Goal: Book appointment/travel/reservation

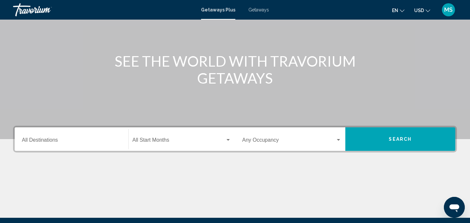
scroll to position [65, 0]
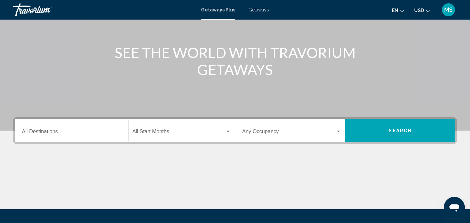
click at [73, 130] on input "Destination All Destinations" at bounding box center [71, 133] width 99 height 6
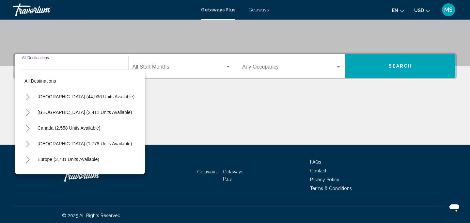
scroll to position [131, 0]
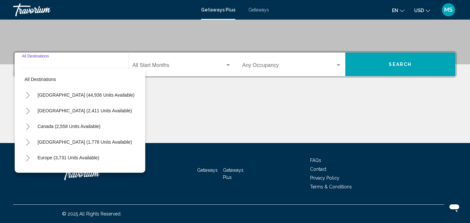
click at [80, 64] on input "Destination All Destinations" at bounding box center [71, 67] width 99 height 6
click at [77, 60] on div "Destination All Destinations" at bounding box center [71, 64] width 99 height 21
click at [63, 64] on input "Destination All Destinations" at bounding box center [71, 67] width 99 height 6
click at [171, 115] on div "Main content" at bounding box center [235, 118] width 444 height 49
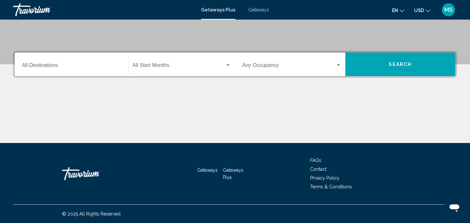
click at [69, 66] on input "Destination All Destinations" at bounding box center [71, 67] width 99 height 6
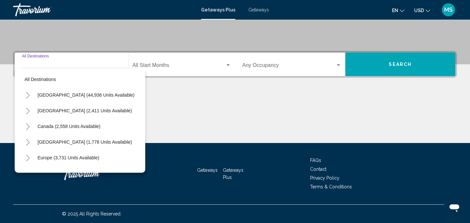
click at [81, 60] on div "Destination All Destinations" at bounding box center [71, 64] width 99 height 21
click at [189, 103] on div "Main content" at bounding box center [235, 118] width 444 height 49
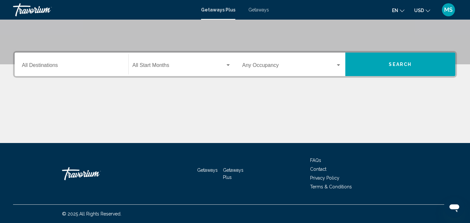
click at [47, 59] on div "Destination All Destinations" at bounding box center [71, 64] width 99 height 21
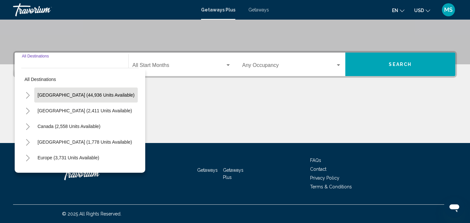
click at [59, 95] on span "[GEOGRAPHIC_DATA] (44,936 units available)" at bounding box center [86, 94] width 97 height 5
type input "**********"
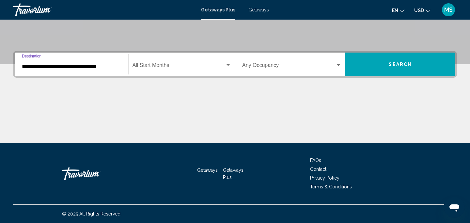
click at [164, 68] on span "Search widget" at bounding box center [178, 67] width 93 height 6
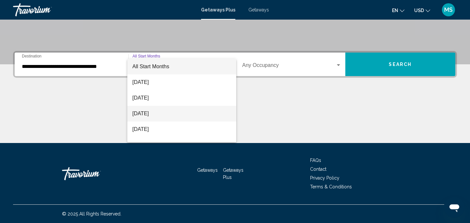
click at [163, 112] on span "[DATE]" at bounding box center [181, 114] width 99 height 16
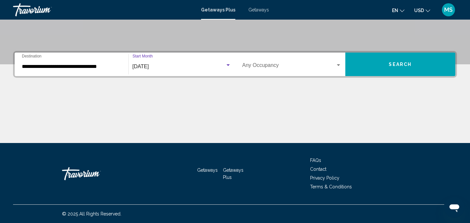
click at [293, 68] on span "Search widget" at bounding box center [288, 67] width 93 height 6
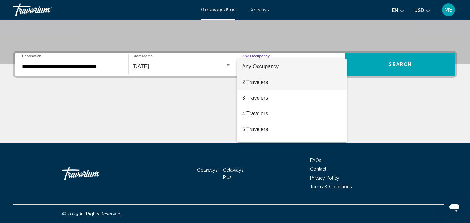
click at [283, 80] on span "2 Travelers" at bounding box center [291, 82] width 99 height 16
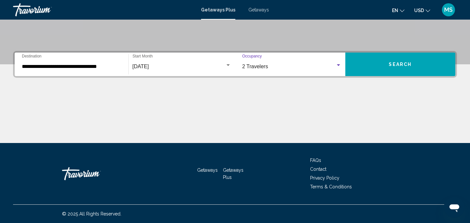
click at [390, 65] on span "Search" at bounding box center [400, 64] width 23 height 5
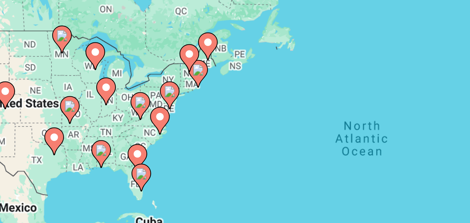
drag, startPoint x: 189, startPoint y: 126, endPoint x: 239, endPoint y: 125, distance: 50.3
click at [239, 125] on div "To activate drag with keyboard, press Alt + Enter. Once in keyboard drag state,…" at bounding box center [235, 144] width 444 height 196
click at [201, 111] on div "To activate drag with keyboard, press Alt + Enter. Once in keyboard drag state,…" at bounding box center [235, 144] width 444 height 196
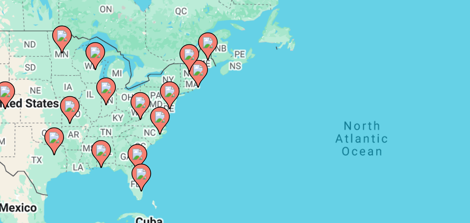
click at [201, 111] on div "To activate drag with keyboard, press Alt + Enter. Once in keyboard drag state,…" at bounding box center [235, 144] width 444 height 196
click at [200, 116] on image "Main content" at bounding box center [201, 116] width 4 height 4
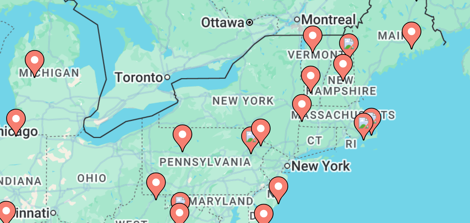
click at [242, 86] on div "To navigate, press the arrow keys. To activate drag with keyboard, press Alt + …" at bounding box center [235, 144] width 444 height 196
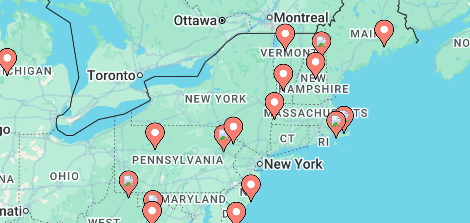
drag, startPoint x: 242, startPoint y: 86, endPoint x: 232, endPoint y: 86, distance: 10.1
click at [232, 86] on div "To navigate, press the arrow keys. To activate drag with keyboard, press Alt + …" at bounding box center [235, 144] width 444 height 196
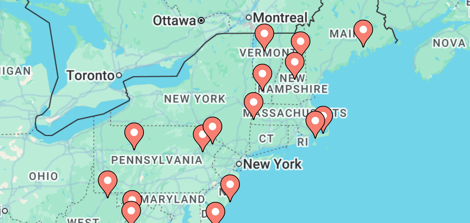
click at [251, 90] on image "Main content" at bounding box center [251, 90] width 4 height 4
type input "**********"
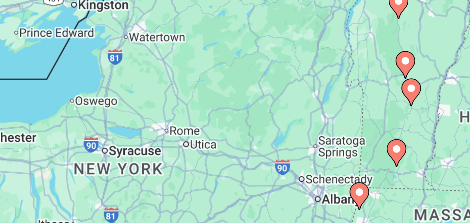
drag, startPoint x: 251, startPoint y: 92, endPoint x: 297, endPoint y: 90, distance: 46.4
click at [297, 90] on div "To navigate, press the arrow keys. To activate drag with keyboard, press Alt + …" at bounding box center [235, 144] width 444 height 196
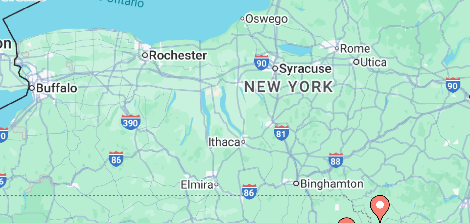
drag, startPoint x: 234, startPoint y: 99, endPoint x: 292, endPoint y: 72, distance: 63.6
click at [292, 72] on div "To navigate, press the arrow keys. To activate drag with keyboard, press Alt + …" at bounding box center [235, 144] width 444 height 196
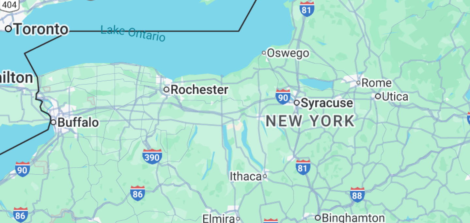
drag, startPoint x: 246, startPoint y: 79, endPoint x: 255, endPoint y: 89, distance: 13.4
click at [255, 89] on div "To navigate, press the arrow keys. To activate drag with keyboard, press Alt + …" at bounding box center [235, 144] width 444 height 196
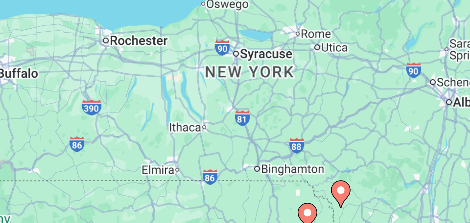
drag, startPoint x: 278, startPoint y: 101, endPoint x: 253, endPoint y: 78, distance: 33.9
click at [253, 78] on div "To navigate, press the arrow keys. To activate drag with keyboard, press Alt + …" at bounding box center [235, 144] width 444 height 196
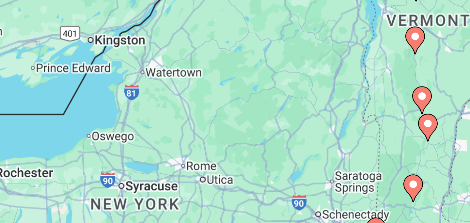
drag, startPoint x: 270, startPoint y: 87, endPoint x: 239, endPoint y: 137, distance: 58.9
click at [239, 137] on div "To navigate, press the arrow keys. To activate drag with keyboard, press Alt + …" at bounding box center [235, 144] width 444 height 196
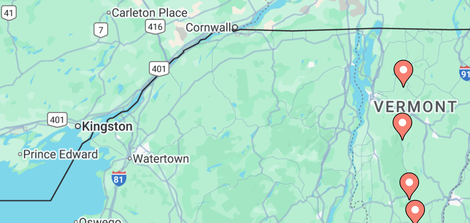
drag, startPoint x: 261, startPoint y: 82, endPoint x: 253, endPoint y: 112, distance: 30.7
click at [253, 112] on div "To navigate, press the arrow keys. To activate drag with keyboard, press Alt + …" at bounding box center [235, 144] width 444 height 196
